Goal: Task Accomplishment & Management: Use online tool/utility

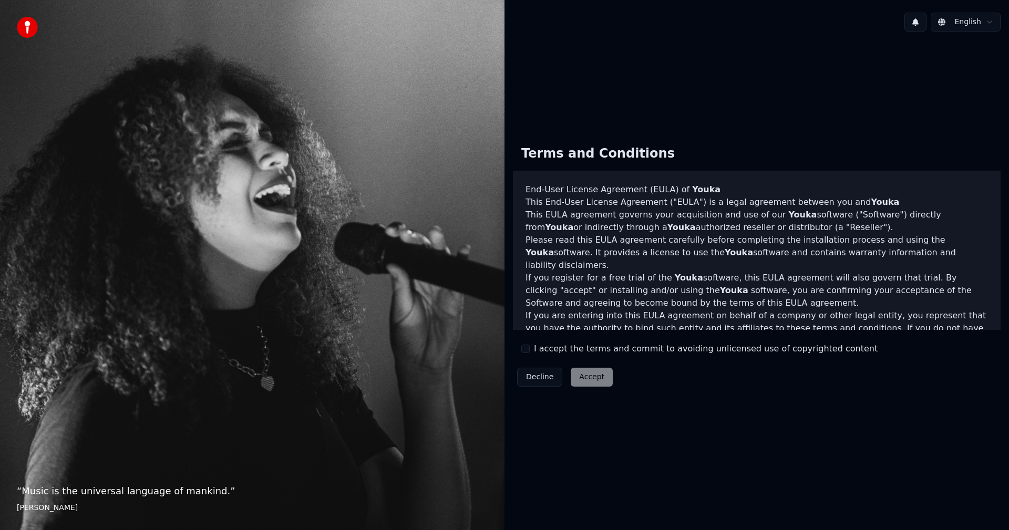
click at [526, 352] on button "I accept the terms and commit to avoiding unlicensed use of copyrighted content" at bounding box center [525, 349] width 8 height 8
click at [582, 377] on button "Accept" at bounding box center [592, 377] width 42 height 19
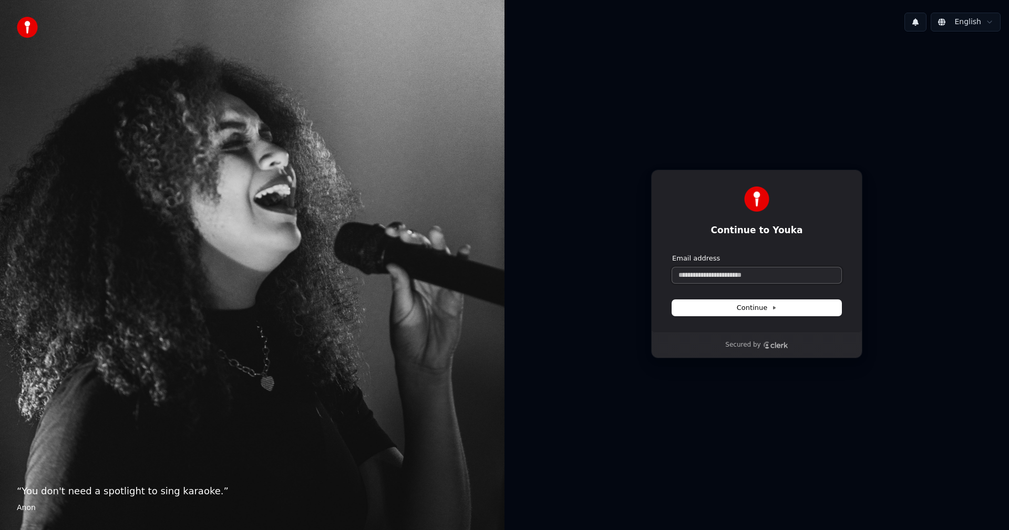
click at [708, 277] on input "Email address" at bounding box center [756, 276] width 169 height 16
type input "*"
click at [748, 308] on span "Continue" at bounding box center [757, 307] width 40 height 9
type input "**********"
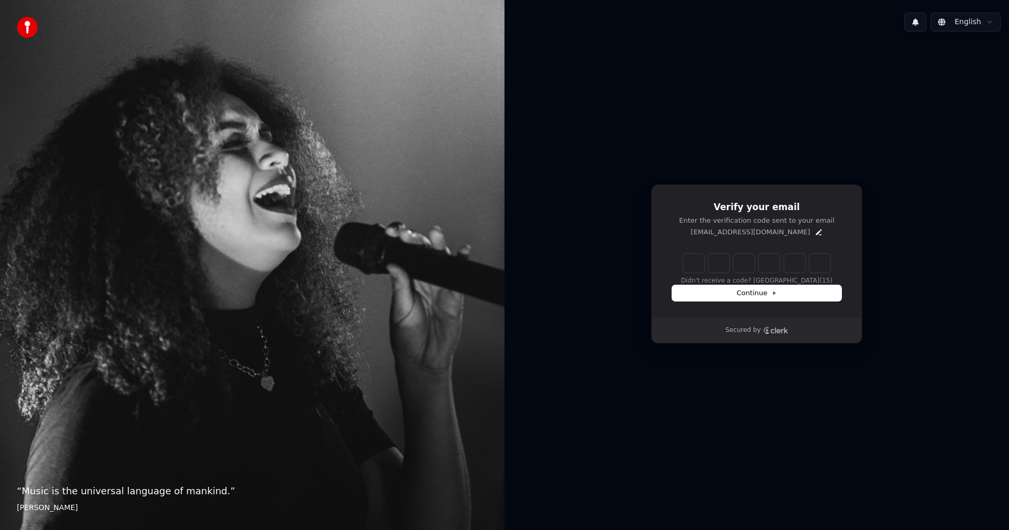
click at [701, 265] on input "Enter verification code" at bounding box center [756, 263] width 147 height 19
paste input "******"
type input "******"
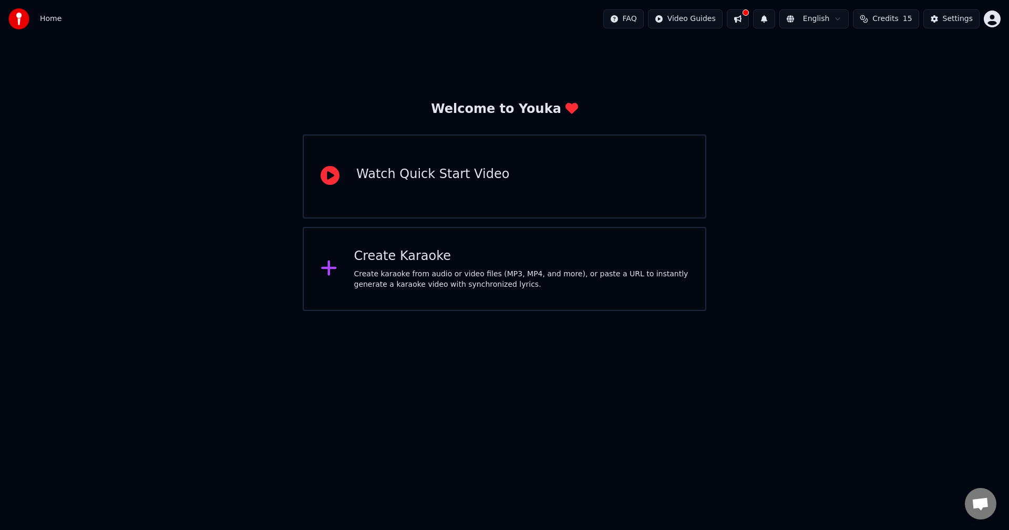
click at [414, 266] on div "Create Karaoke Create karaoke from audio or video files (MP3, MP4, and more), o…" at bounding box center [521, 269] width 335 height 42
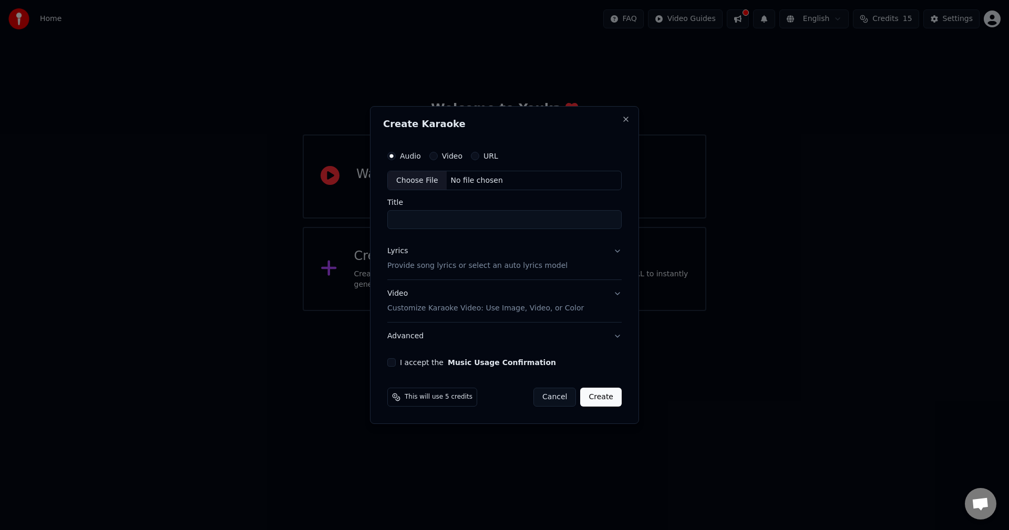
click at [427, 179] on div "Choose File" at bounding box center [417, 180] width 59 height 19
type input "**********"
click at [449, 272] on button "Lyrics Provide song lyrics or select an auto lyrics model" at bounding box center [504, 259] width 239 height 42
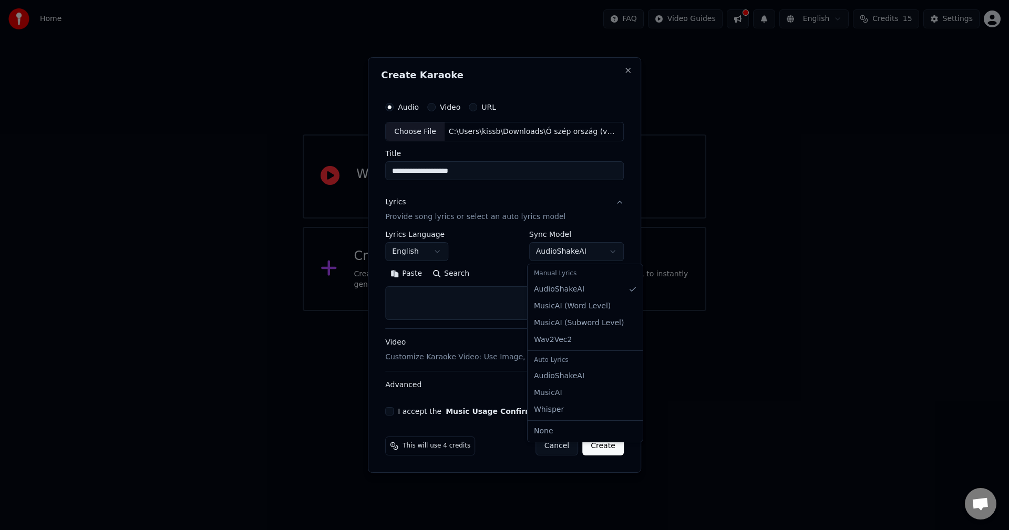
click at [572, 250] on body "**********" at bounding box center [504, 155] width 1009 height 311
click at [578, 252] on body "**********" at bounding box center [504, 155] width 1009 height 311
click at [441, 293] on textarea at bounding box center [504, 304] width 239 height 34
paste textarea "******"
type textarea "******"
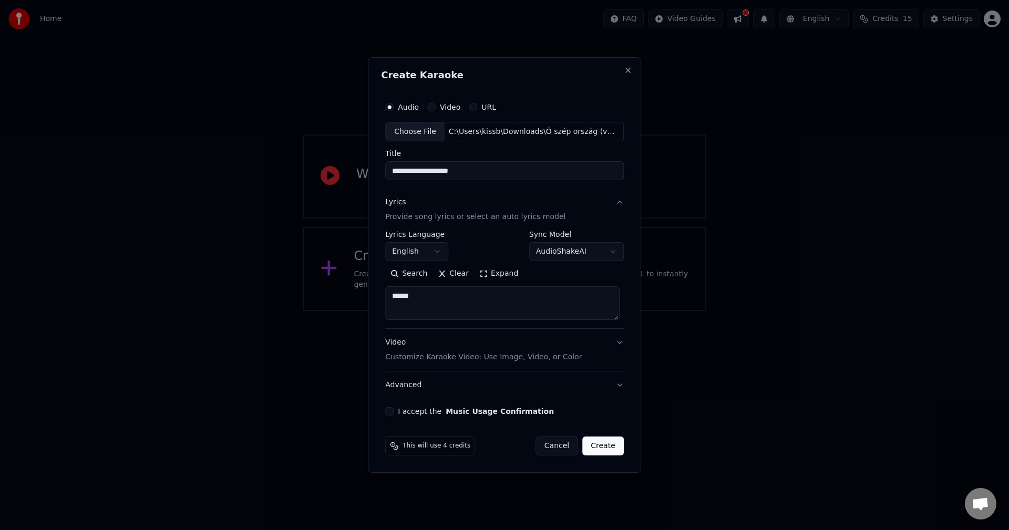
drag, startPoint x: 441, startPoint y: 293, endPoint x: 385, endPoint y: 300, distance: 57.2
click at [385, 300] on div "**********" at bounding box center [504, 256] width 247 height 328
paste textarea "**********"
click at [481, 295] on textarea "**********" at bounding box center [502, 304] width 234 height 34
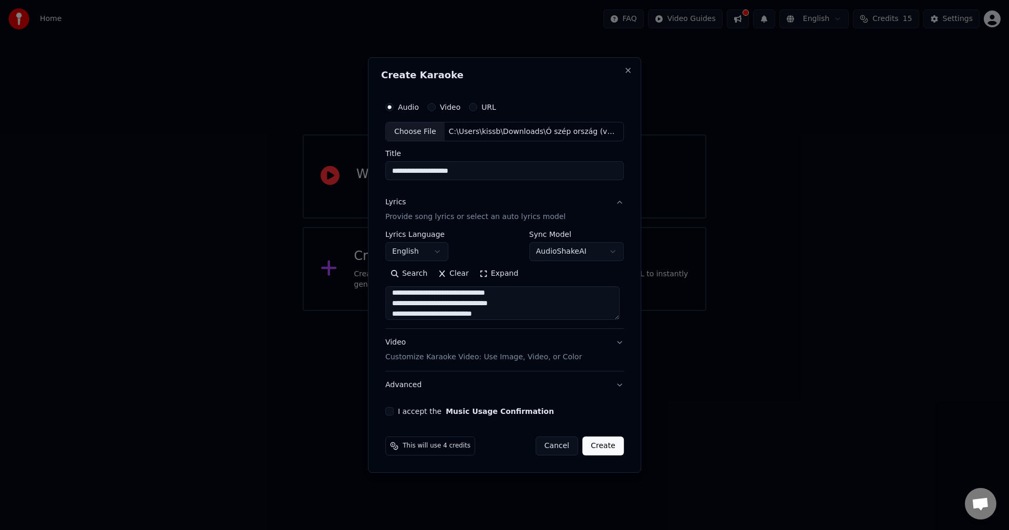
type textarea "**********"
click at [618, 341] on button "Video Customize Karaoke Video: Use Image, Video, or Color" at bounding box center [504, 351] width 239 height 42
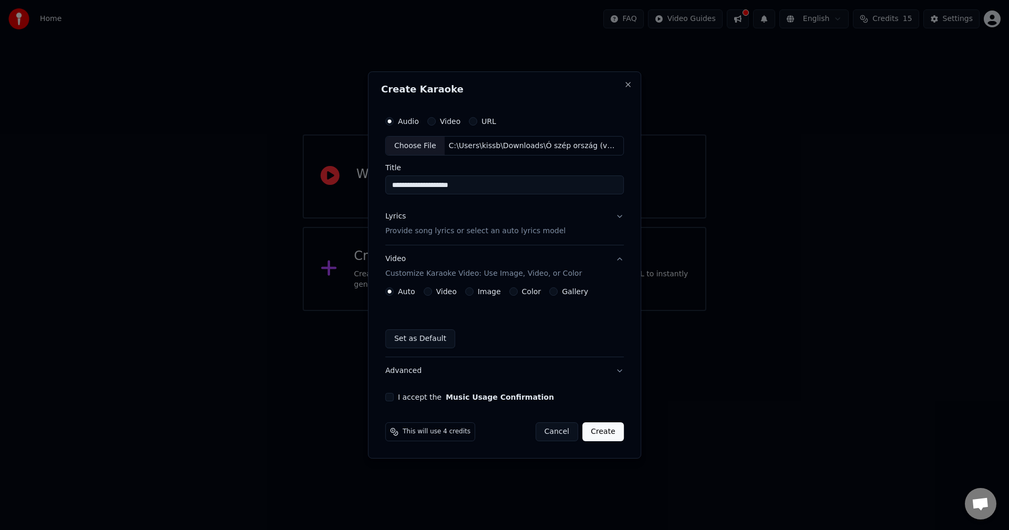
click at [444, 290] on label "Video" at bounding box center [446, 291] width 20 height 7
click at [432, 290] on button "Video" at bounding box center [428, 291] width 8 height 8
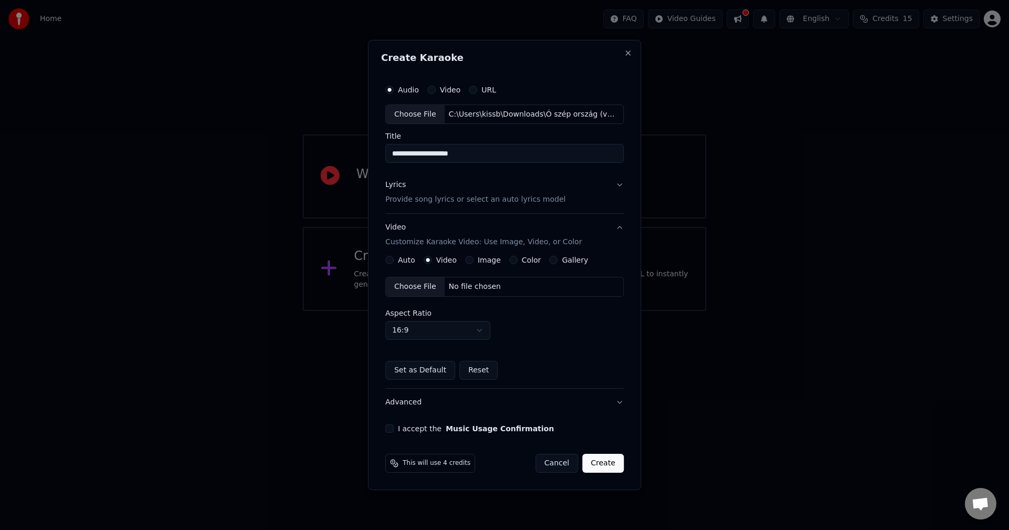
click at [420, 287] on div "Choose File" at bounding box center [415, 286] width 59 height 19
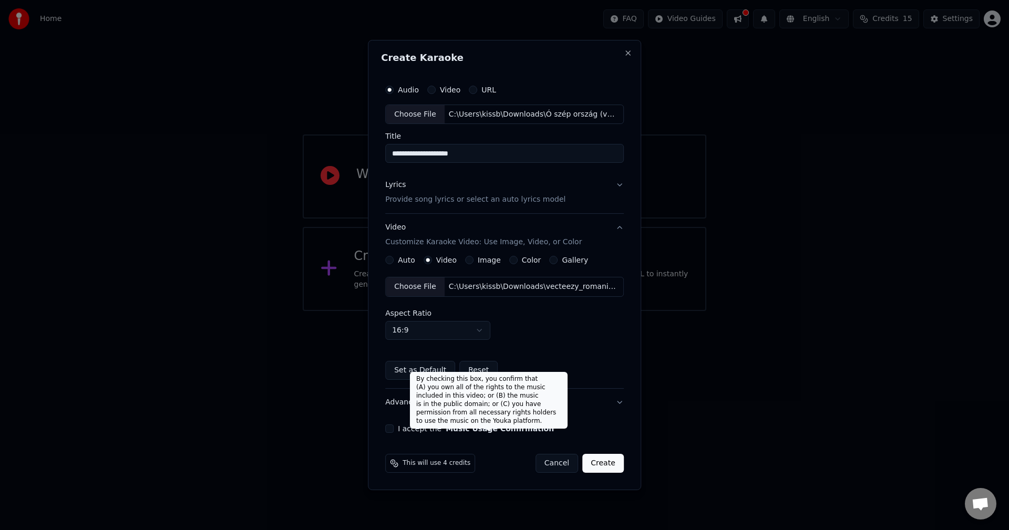
click at [484, 430] on button "Music Usage Confirmation" at bounding box center [500, 428] width 108 height 7
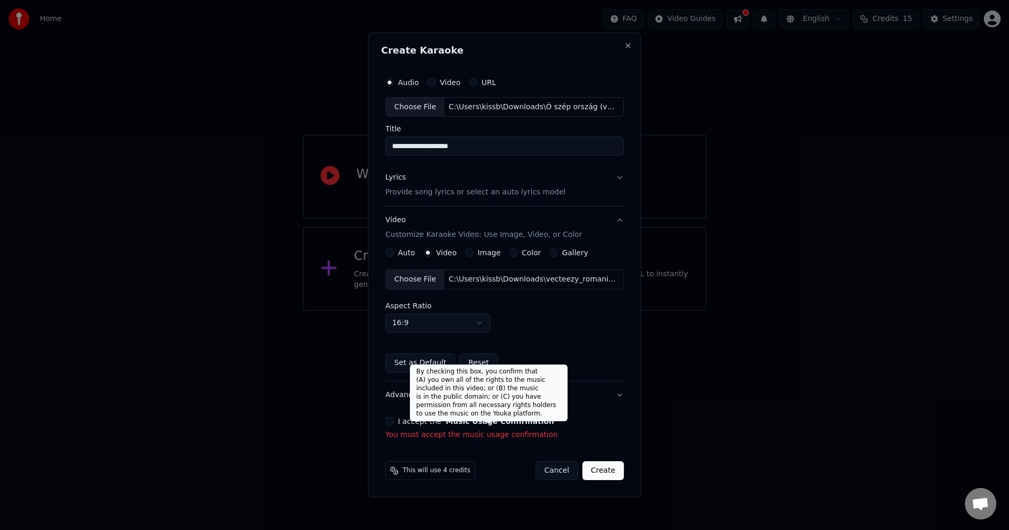
click at [439, 418] on label "I accept the Music Usage Confirmation" at bounding box center [476, 421] width 156 height 7
click at [394, 418] on button "I accept the Music Usage Confirmation" at bounding box center [389, 421] width 8 height 8
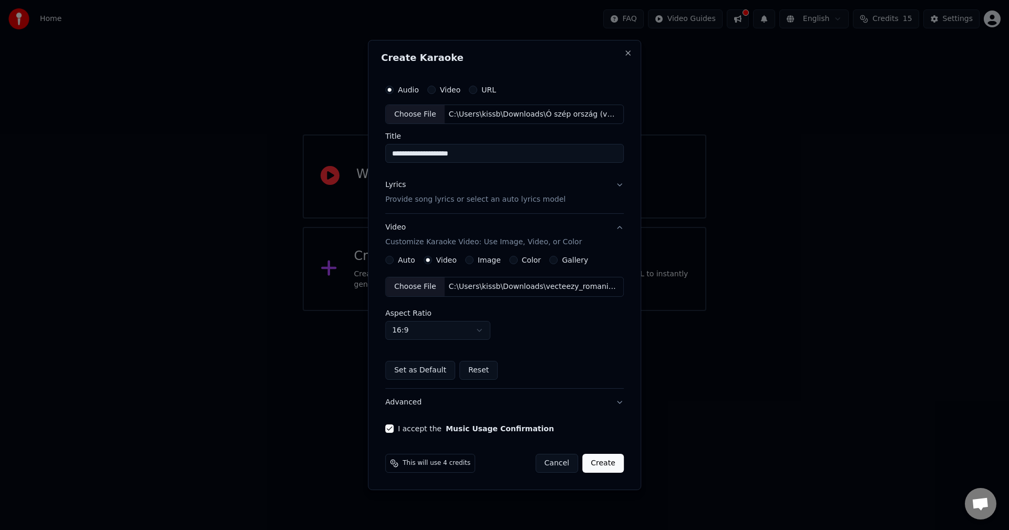
click at [601, 462] on button "Create" at bounding box center [603, 463] width 42 height 19
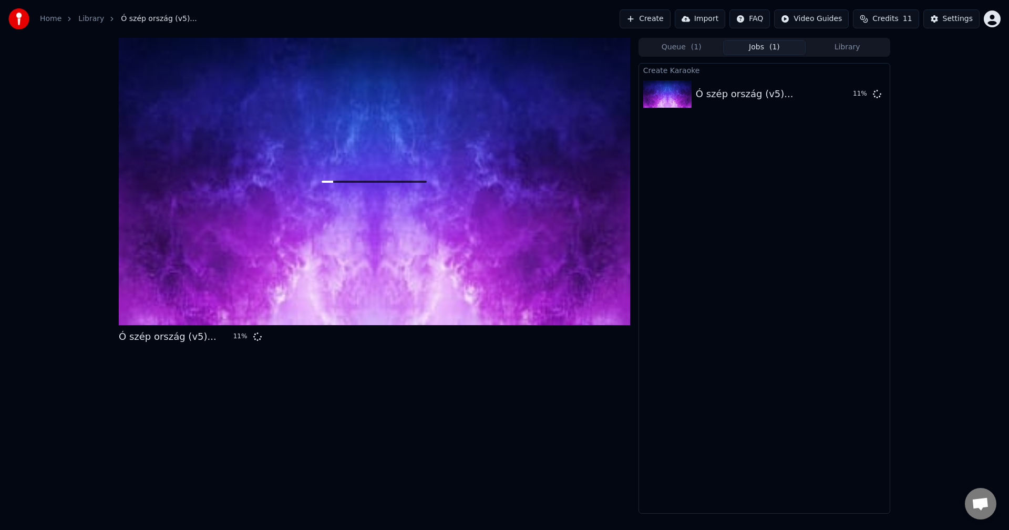
click at [898, 15] on span "Credits" at bounding box center [885, 19] width 26 height 11
click at [893, 96] on button "Refresh" at bounding box center [891, 97] width 54 height 19
click at [894, 98] on button "Refresh" at bounding box center [891, 97] width 54 height 19
click at [956, 143] on div "Ó szép ország (v5)... 13 % Queue ( 1 ) Jobs ( 1 ) Library Create Karaoke Ó szép…" at bounding box center [504, 276] width 1009 height 476
click at [954, 24] on div "Settings" at bounding box center [958, 19] width 30 height 11
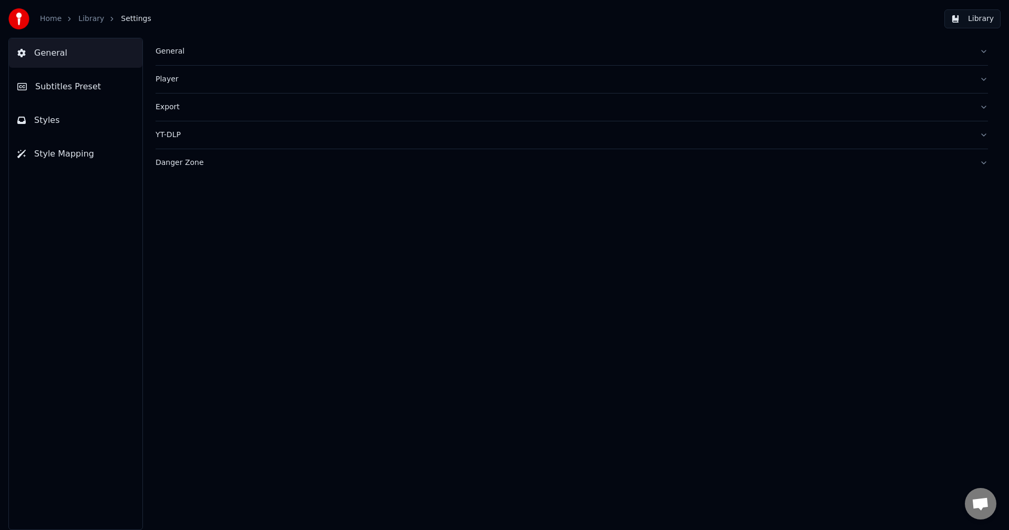
drag, startPoint x: 167, startPoint y: 59, endPoint x: 172, endPoint y: 62, distance: 5.7
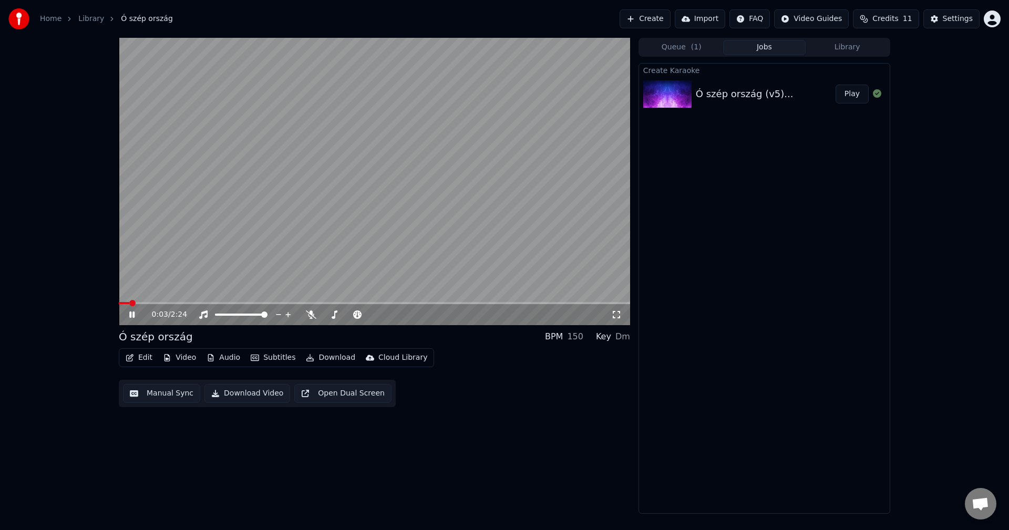
click at [129, 301] on span at bounding box center [132, 303] width 6 height 6
click at [375, 199] on video at bounding box center [374, 181] width 511 height 287
click at [254, 391] on button "Download Video" at bounding box center [247, 393] width 86 height 19
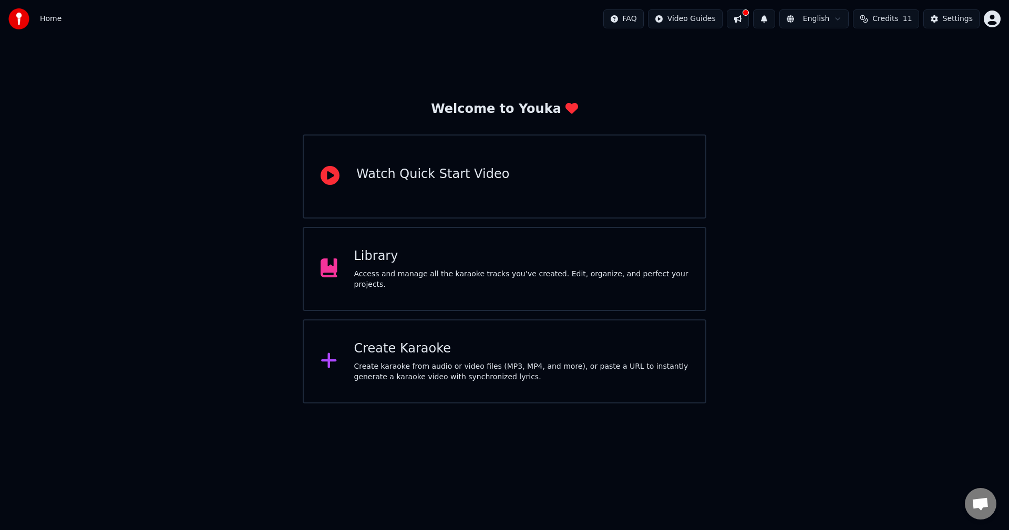
click at [580, 196] on div "Watch Quick Start Video" at bounding box center [505, 177] width 404 height 84
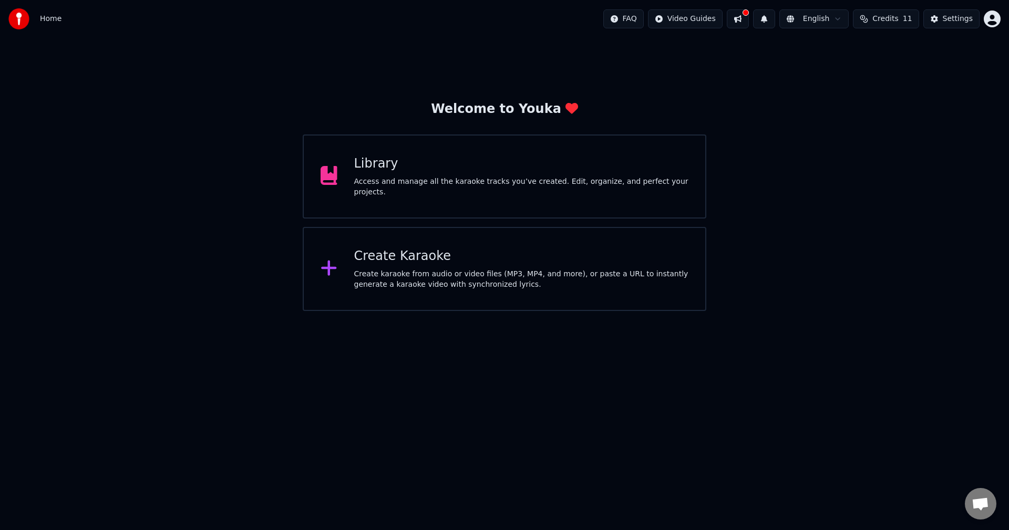
click at [744, 17] on button at bounding box center [738, 18] width 22 height 19
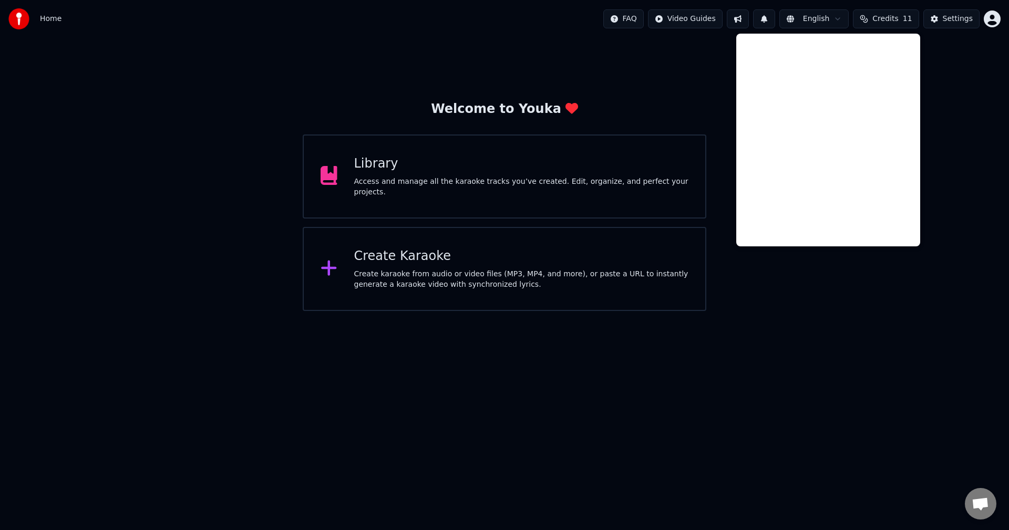
click at [696, 80] on div "Welcome to Youka Library Access and manage all the karaoke tracks you’ve create…" at bounding box center [504, 174] width 1009 height 273
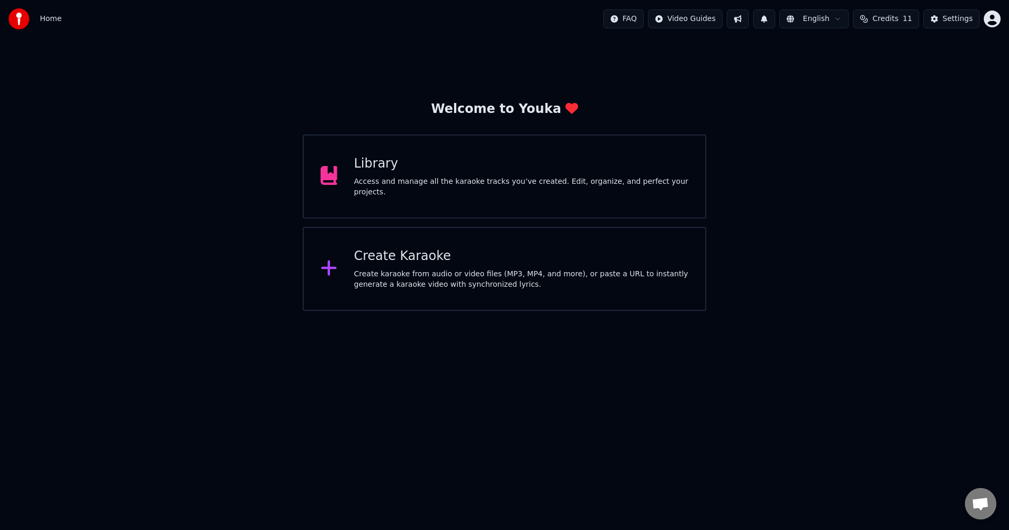
click at [524, 271] on div "Create karaoke from audio or video files (MP3, MP4, and more), or paste a URL t…" at bounding box center [521, 279] width 335 height 21
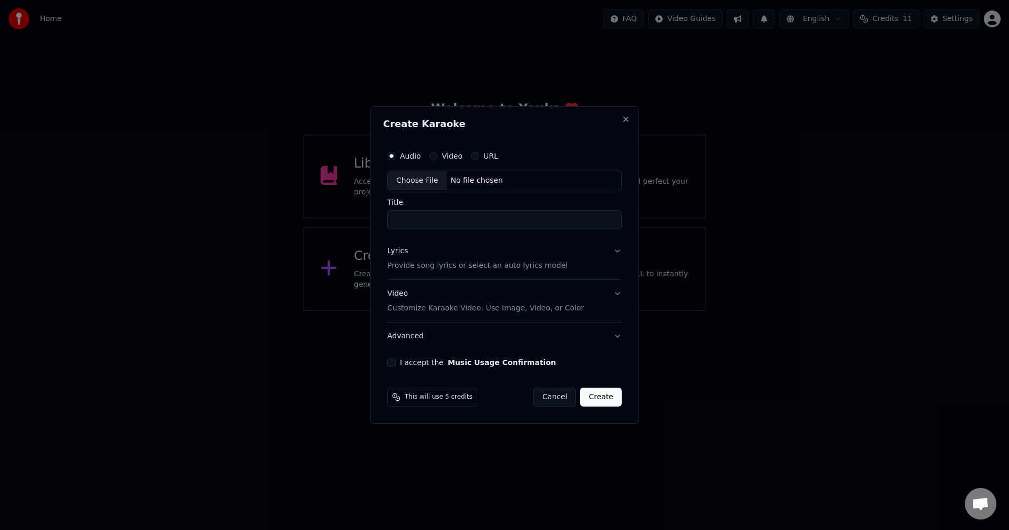
click at [407, 398] on span "This will use 5 credits" at bounding box center [439, 397] width 68 height 8
click at [622, 114] on div "Create Karaoke Audio Video URL Choose File No file chosen Title Lyrics Provide …" at bounding box center [504, 265] width 269 height 318
click at [626, 120] on button "Close" at bounding box center [626, 119] width 8 height 8
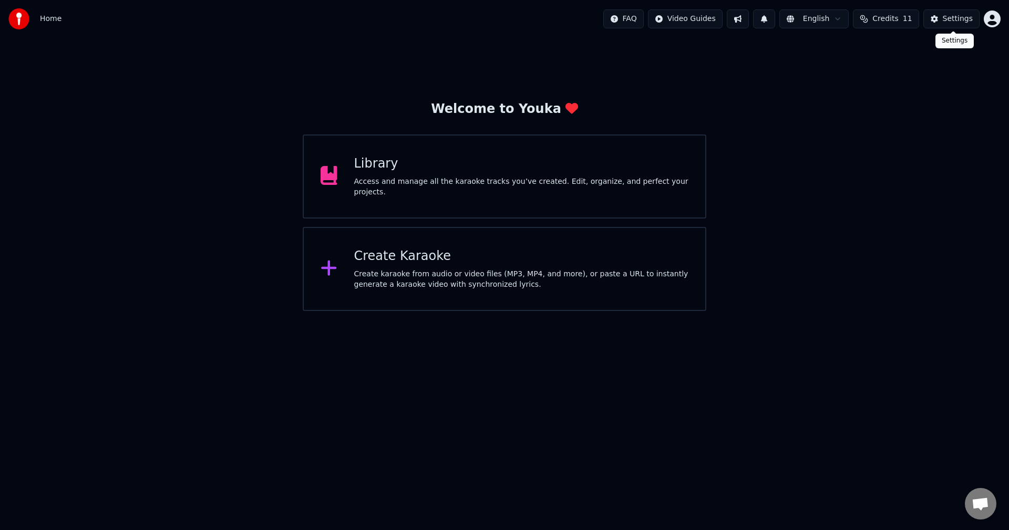
click at [995, 22] on html "Home FAQ Video Guides English Credits 11 Settings Welcome to Youka Library Acce…" at bounding box center [504, 155] width 1009 height 311
click at [955, 19] on html "Home FAQ Video Guides English Credits 11 Settings Welcome to Youka Library Acce…" at bounding box center [504, 155] width 1009 height 311
click at [955, 19] on div "Settings" at bounding box center [958, 19] width 30 height 11
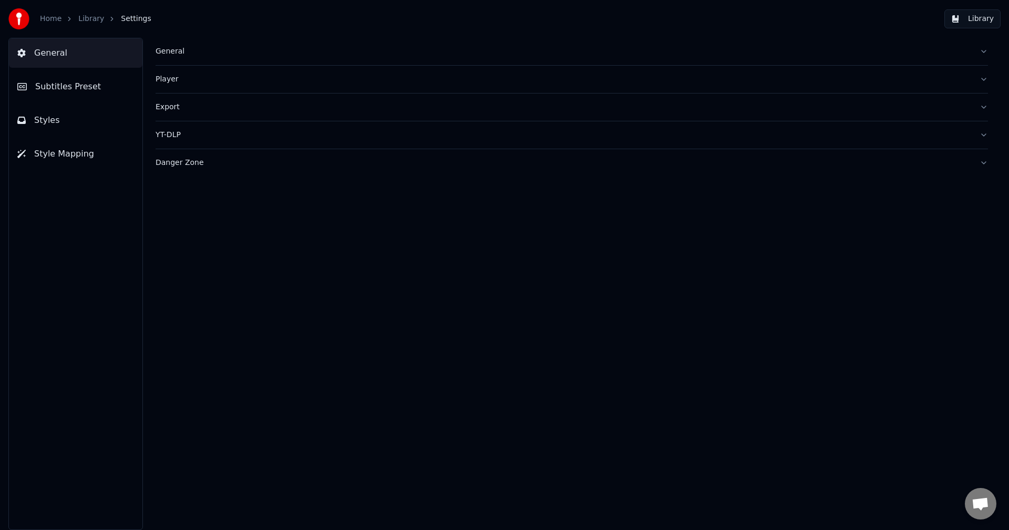
click at [75, 90] on span "Subtitles Preset" at bounding box center [68, 86] width 66 height 13
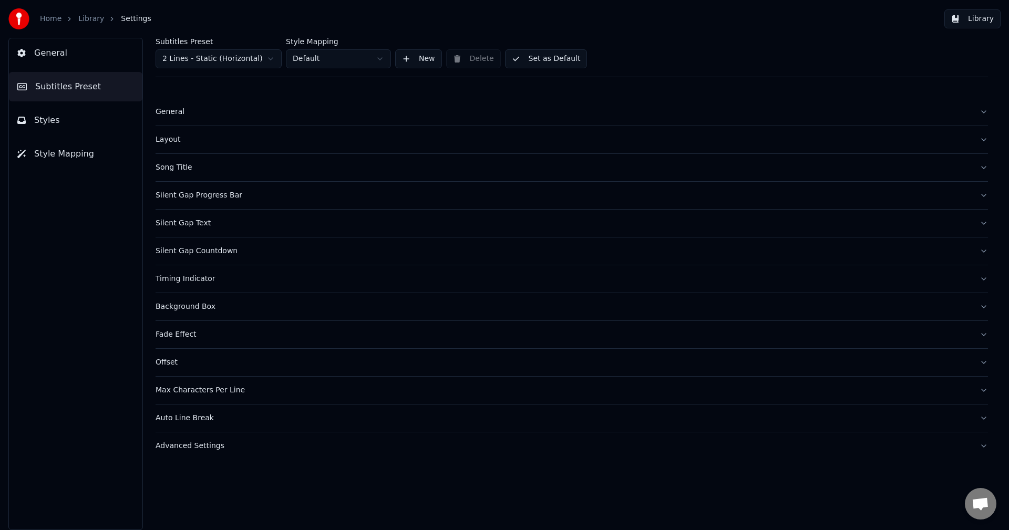
click at [80, 113] on button "Styles" at bounding box center [75, 120] width 133 height 29
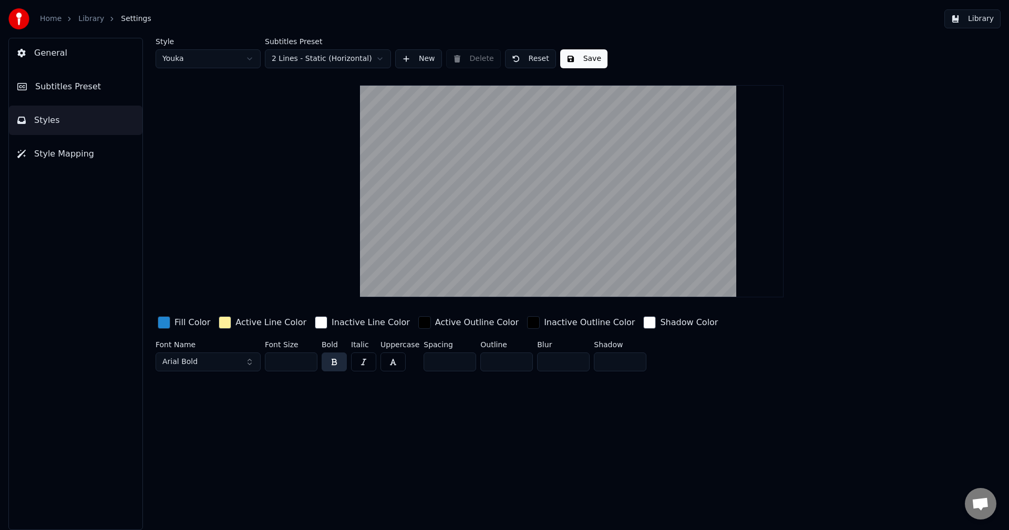
click at [88, 155] on button "Style Mapping" at bounding box center [75, 153] width 133 height 29
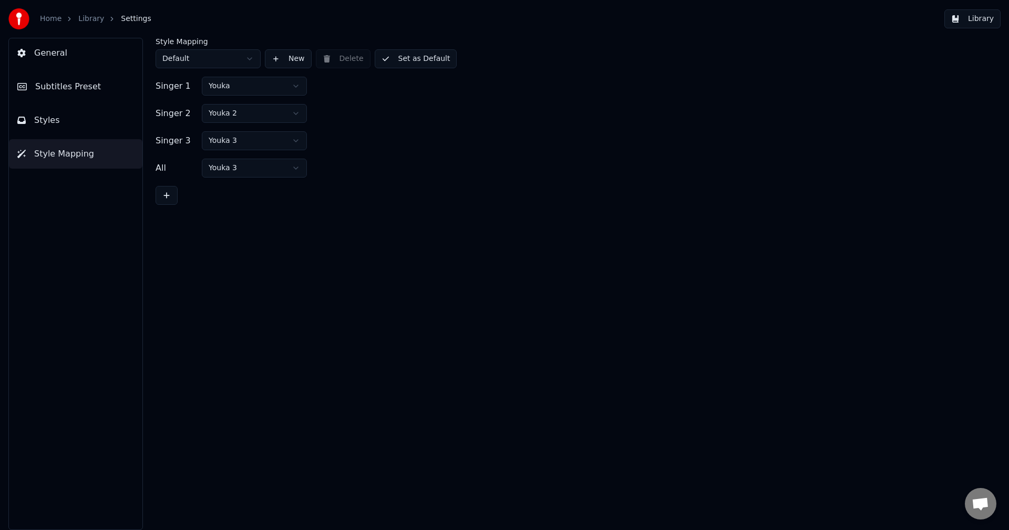
drag, startPoint x: 64, startPoint y: 55, endPoint x: 39, endPoint y: 48, distance: 26.1
click at [64, 55] on button "General" at bounding box center [75, 52] width 133 height 29
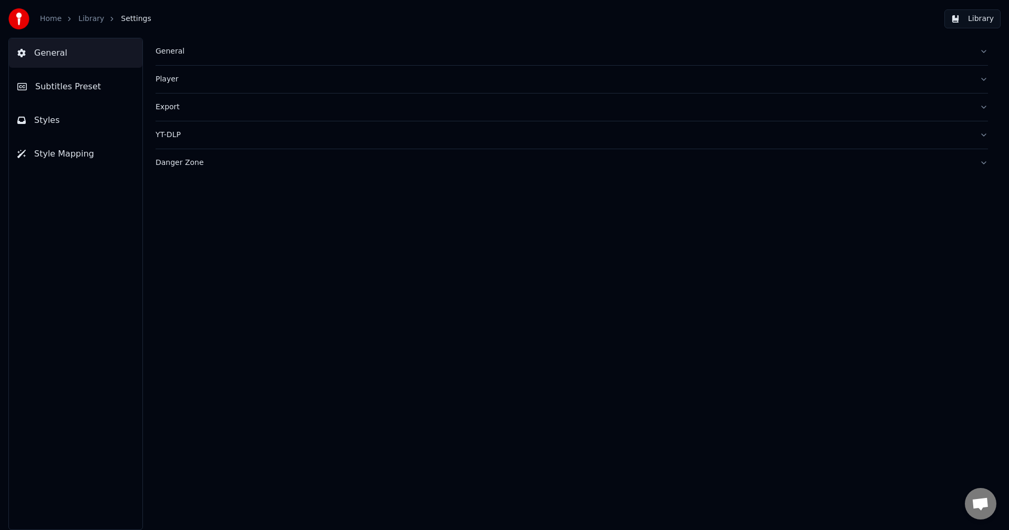
click at [85, 20] on link "Library" at bounding box center [91, 19] width 26 height 11
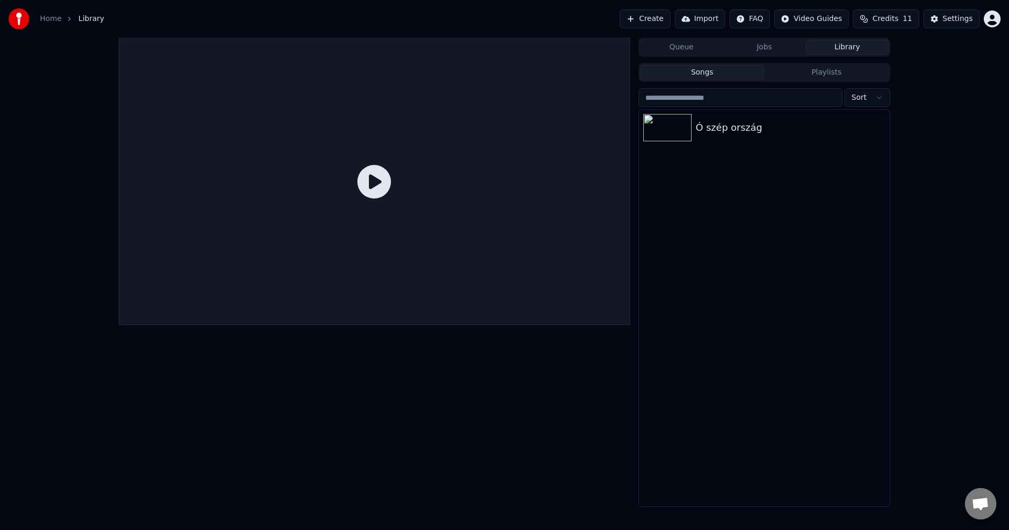
click at [56, 16] on link "Home" at bounding box center [51, 19] width 22 height 11
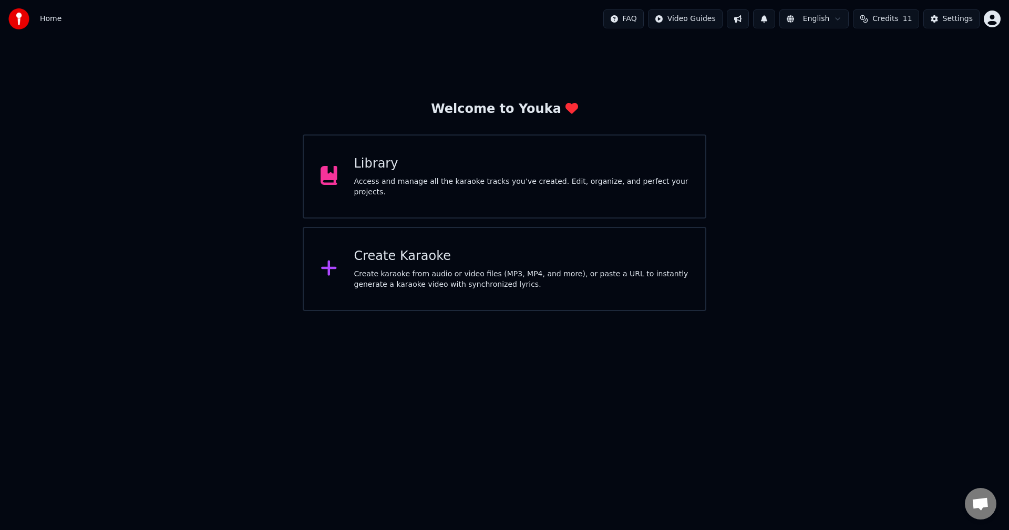
click at [450, 172] on div "Library" at bounding box center [521, 164] width 335 height 17
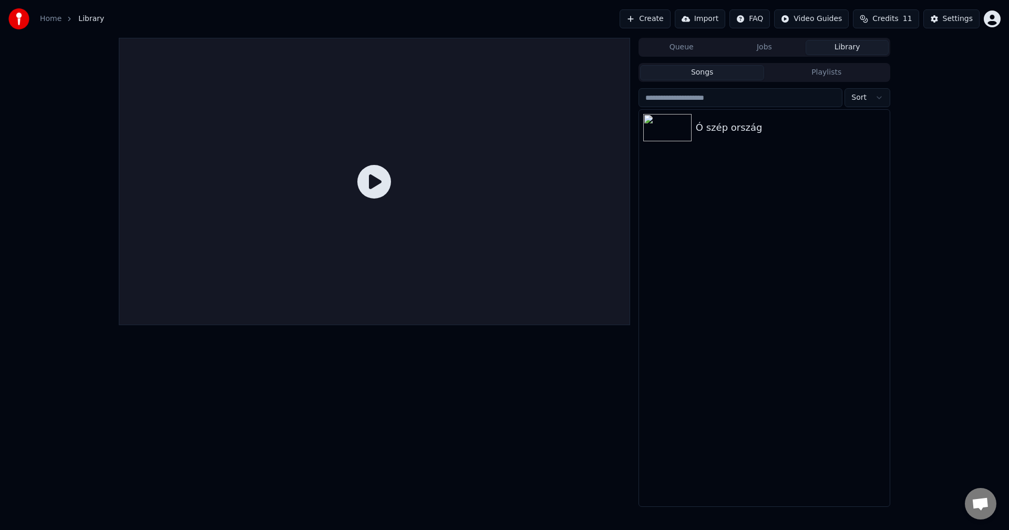
click at [357, 183] on div at bounding box center [374, 181] width 511 height 287
click at [728, 139] on div "Ó szép ország" at bounding box center [764, 128] width 251 height 36
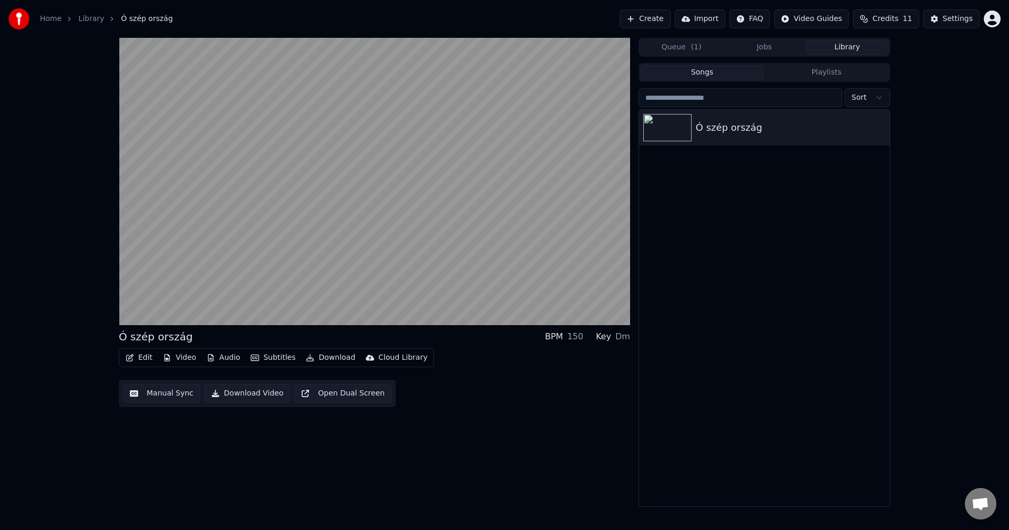
click at [330, 361] on button "Download" at bounding box center [331, 358] width 58 height 15
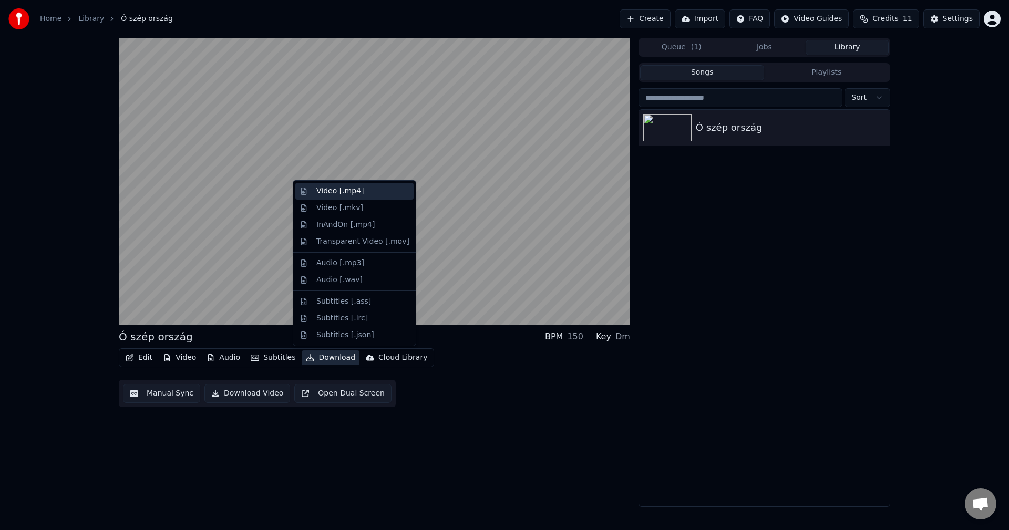
click at [354, 191] on div "Video [.mp4]" at bounding box center [339, 191] width 47 height 11
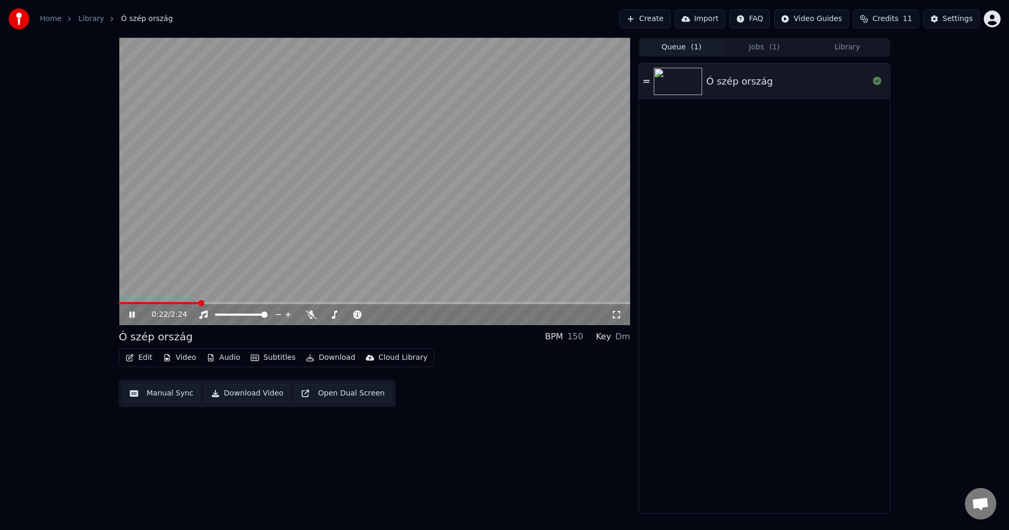
click at [685, 48] on button "Queue ( 1 )" at bounding box center [681, 47] width 83 height 15
click at [749, 44] on button "Jobs ( 1 )" at bounding box center [764, 47] width 83 height 15
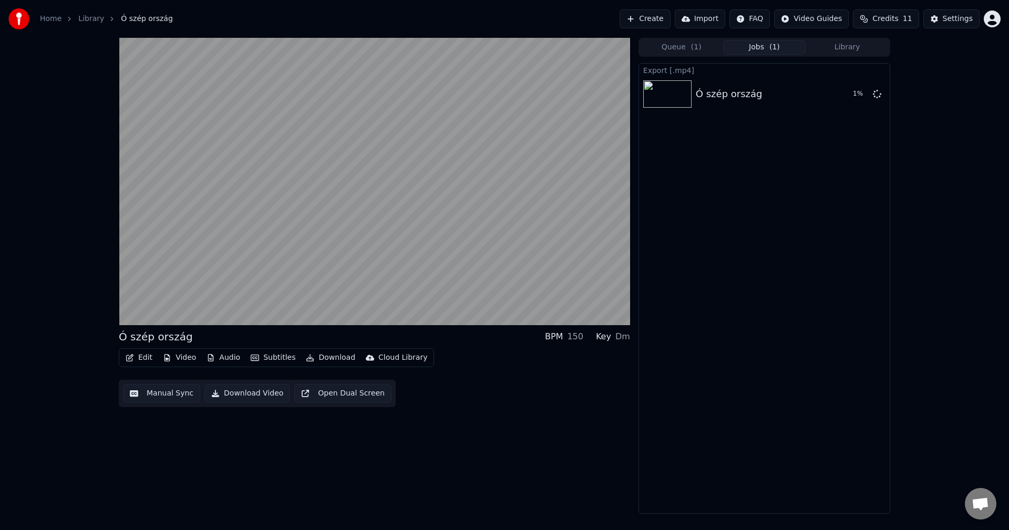
click at [833, 47] on button "Library" at bounding box center [847, 47] width 83 height 15
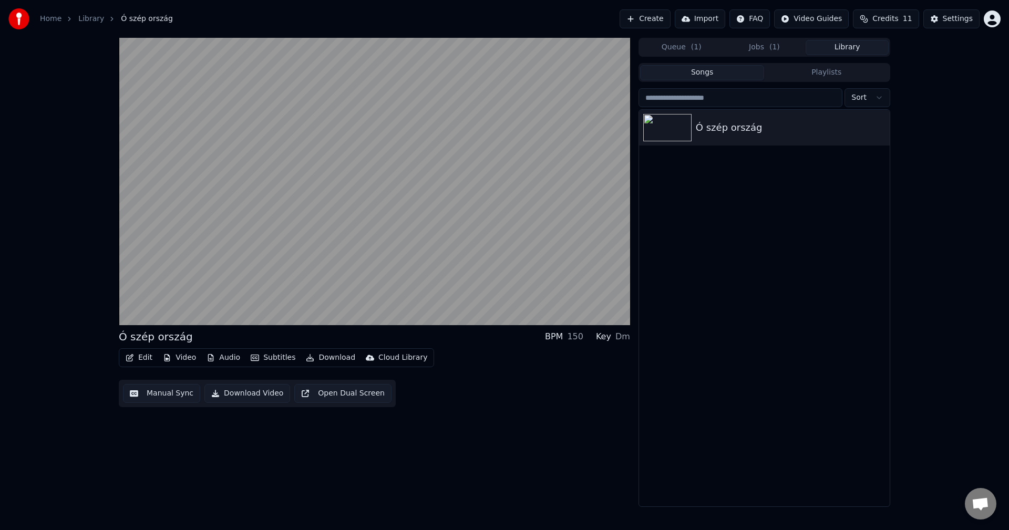
click at [792, 50] on button "Jobs ( 1 )" at bounding box center [764, 47] width 83 height 15
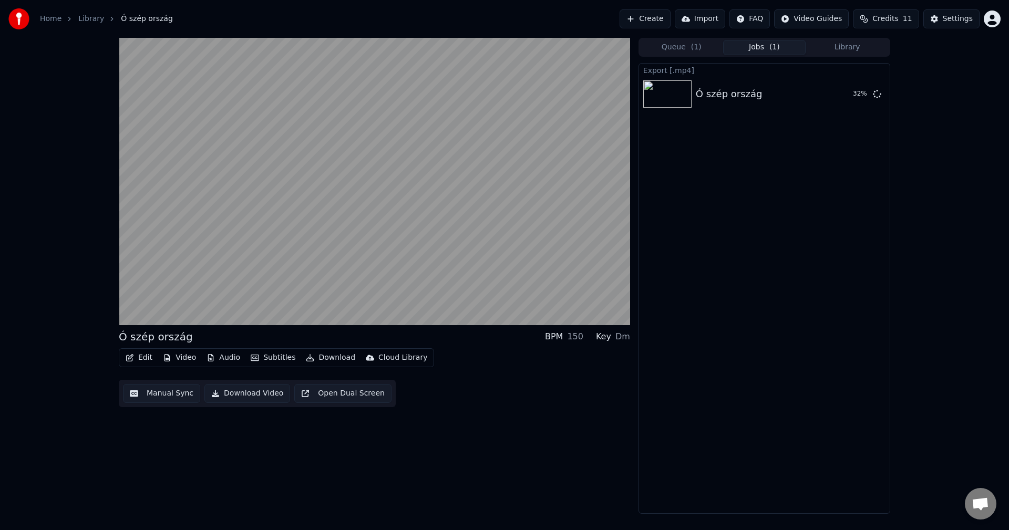
click at [848, 50] on button "Library" at bounding box center [847, 47] width 83 height 15
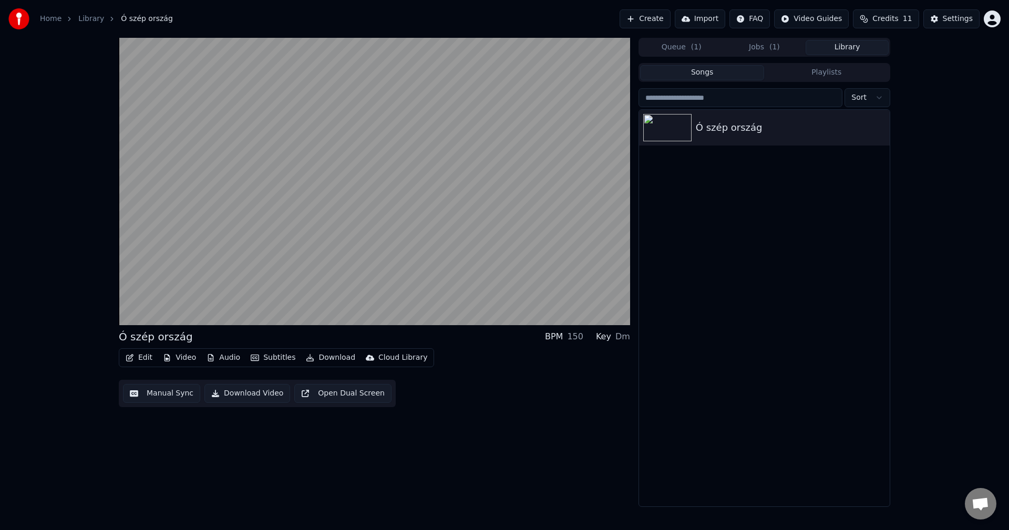
click at [734, 48] on button "Jobs ( 1 )" at bounding box center [764, 47] width 83 height 15
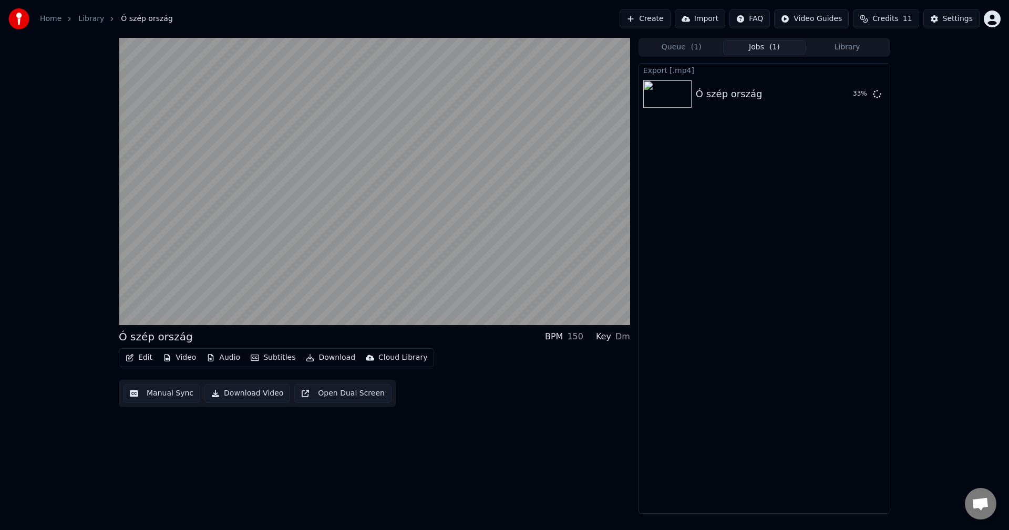
click at [684, 48] on button "Queue ( 1 )" at bounding box center [681, 47] width 83 height 15
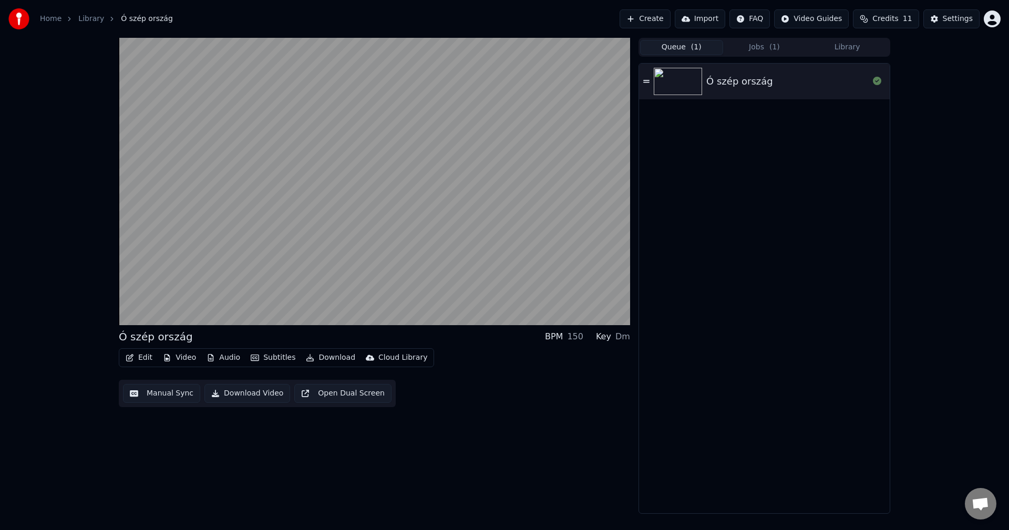
click at [736, 46] on button "Jobs ( 1 )" at bounding box center [764, 47] width 83 height 15
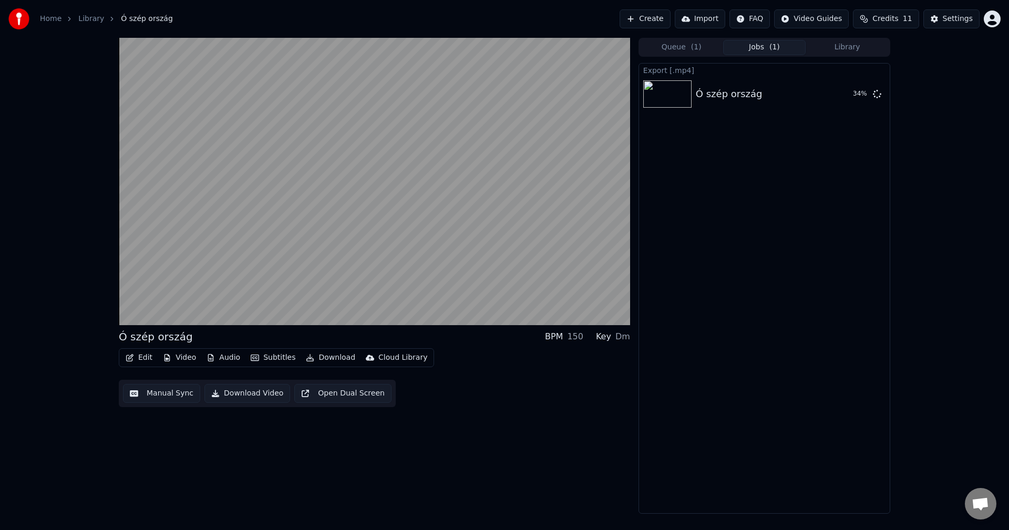
click at [834, 47] on button "Library" at bounding box center [847, 47] width 83 height 15
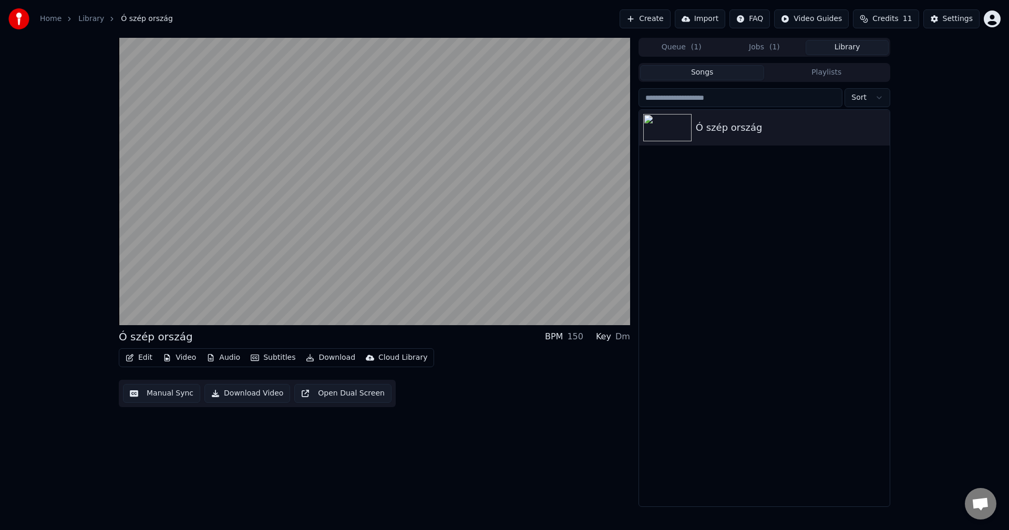
click at [763, 51] on button "Jobs ( 1 )" at bounding box center [764, 47] width 83 height 15
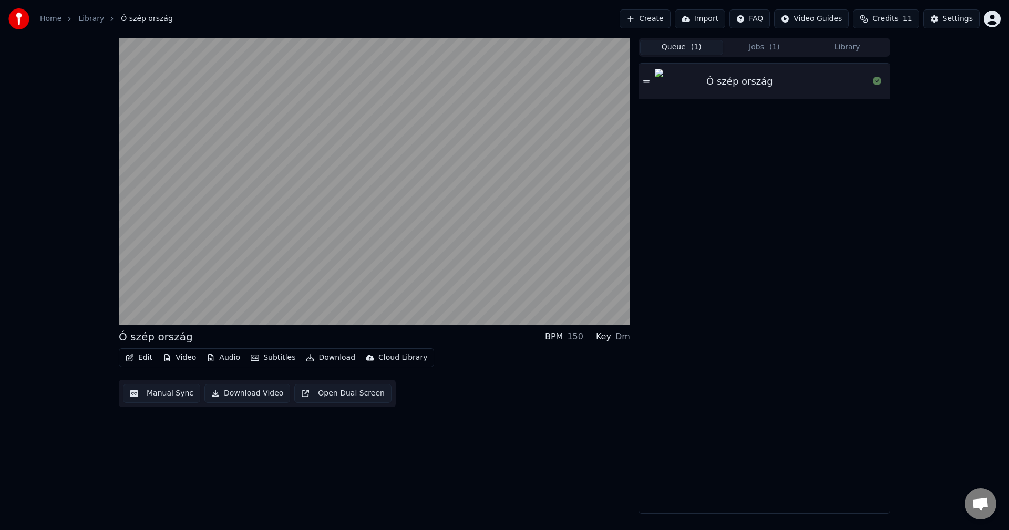
click at [704, 43] on button "Queue ( 1 )" at bounding box center [681, 47] width 83 height 15
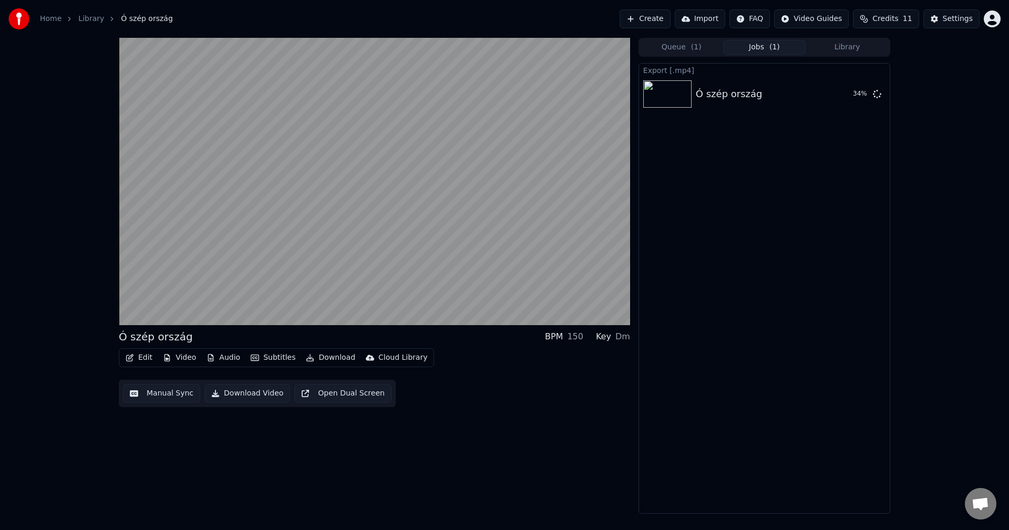
drag, startPoint x: 749, startPoint y: 47, endPoint x: 804, endPoint y: 50, distance: 54.7
click at [798, 49] on button "Jobs ( 1 )" at bounding box center [764, 47] width 83 height 15
click at [837, 52] on button "Library" at bounding box center [847, 47] width 83 height 15
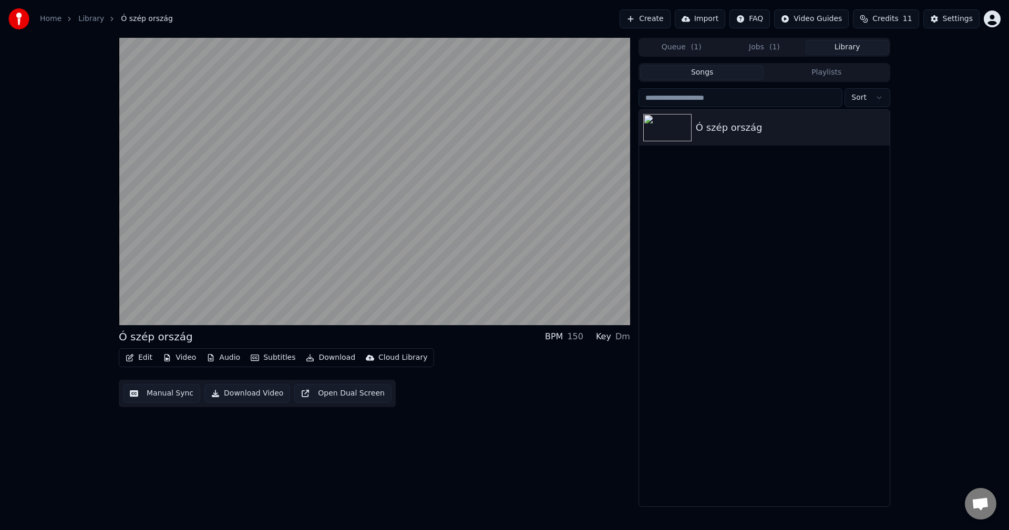
click at [770, 52] on button "Jobs ( 1 )" at bounding box center [764, 47] width 83 height 15
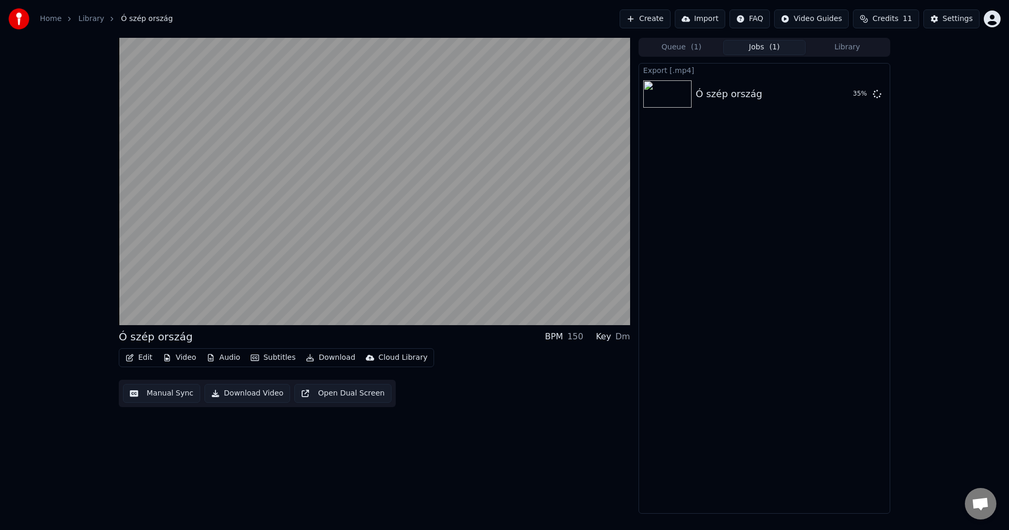
click at [715, 22] on button "Import" at bounding box center [700, 18] width 50 height 19
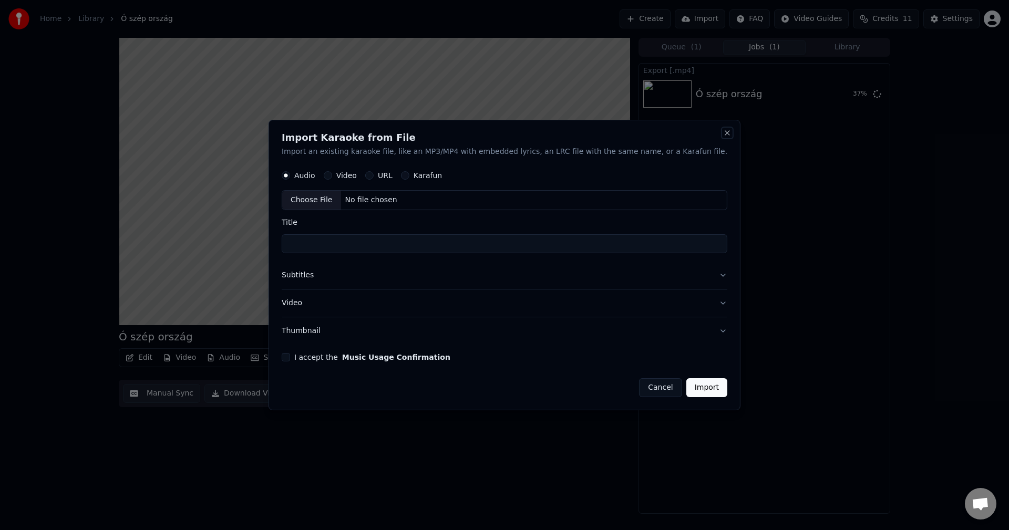
click at [723, 131] on button "Close" at bounding box center [727, 133] width 8 height 8
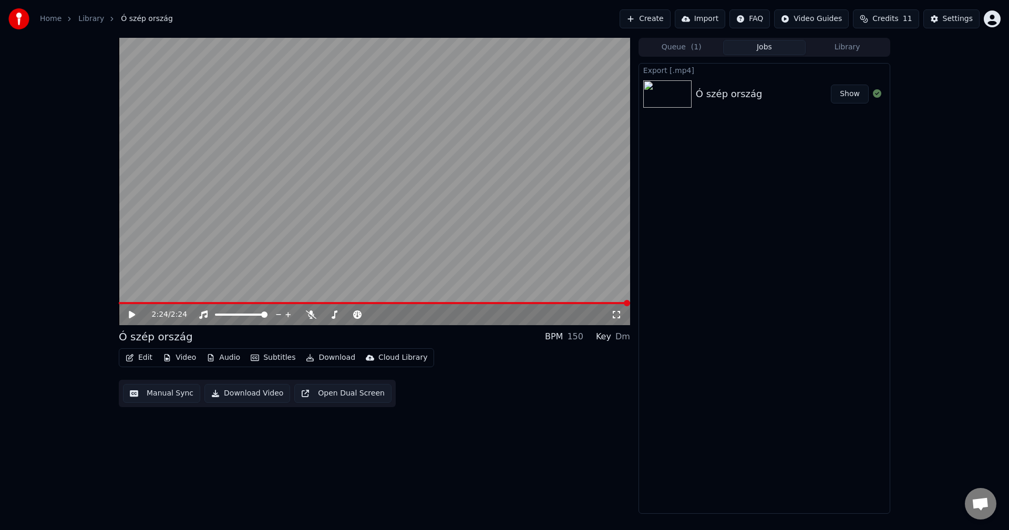
click at [852, 94] on button "Show" at bounding box center [850, 94] width 38 height 19
click at [406, 192] on video at bounding box center [374, 181] width 511 height 287
click at [400, 188] on video at bounding box center [374, 181] width 511 height 287
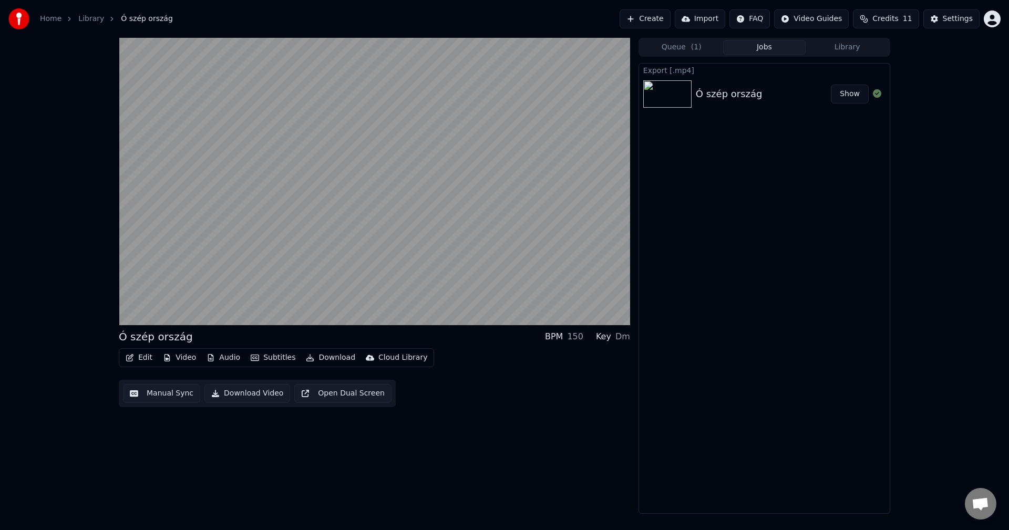
click at [400, 188] on video at bounding box center [374, 181] width 511 height 287
